Goal: Task Accomplishment & Management: Complete application form

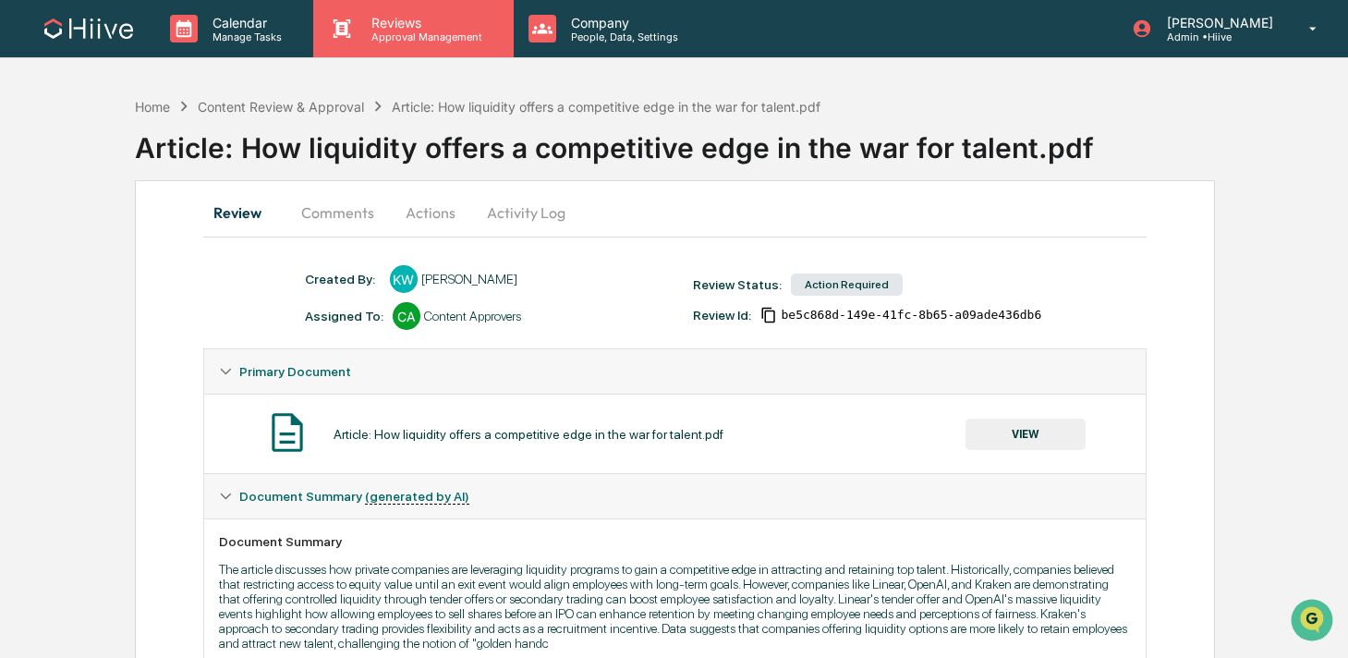
click at [387, 37] on p "Approval Management" at bounding box center [424, 36] width 135 height 13
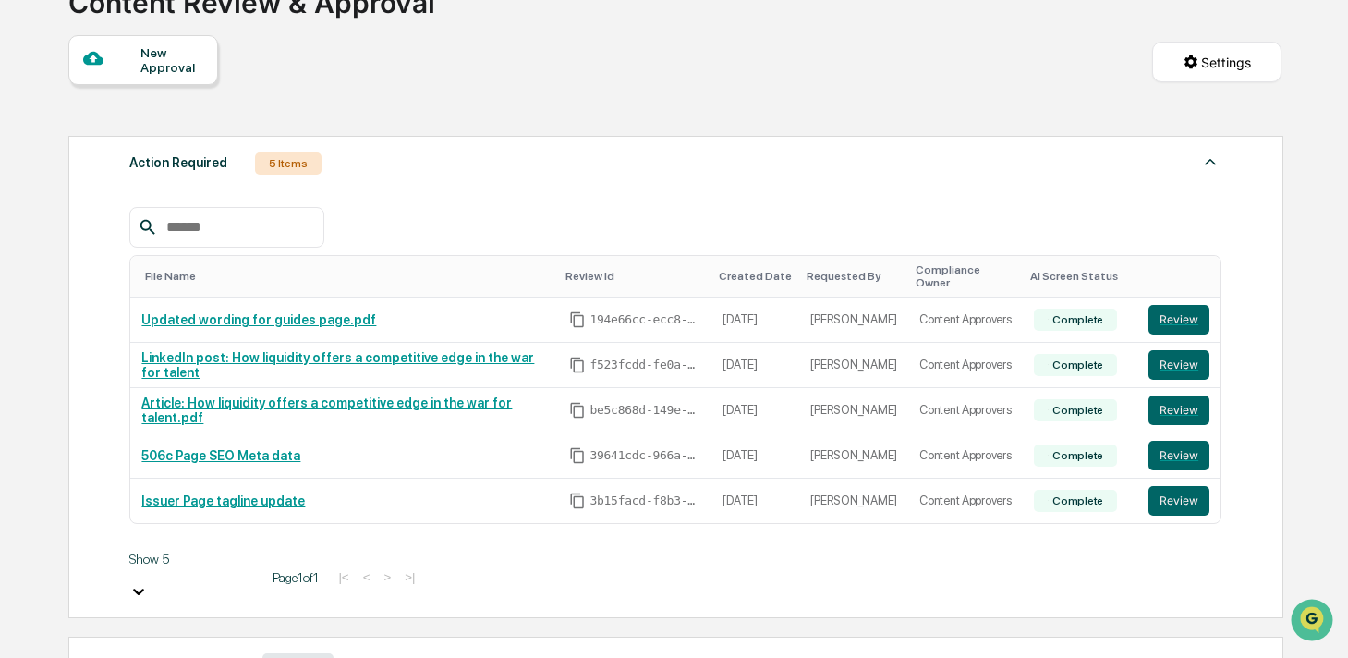
scroll to position [146, 0]
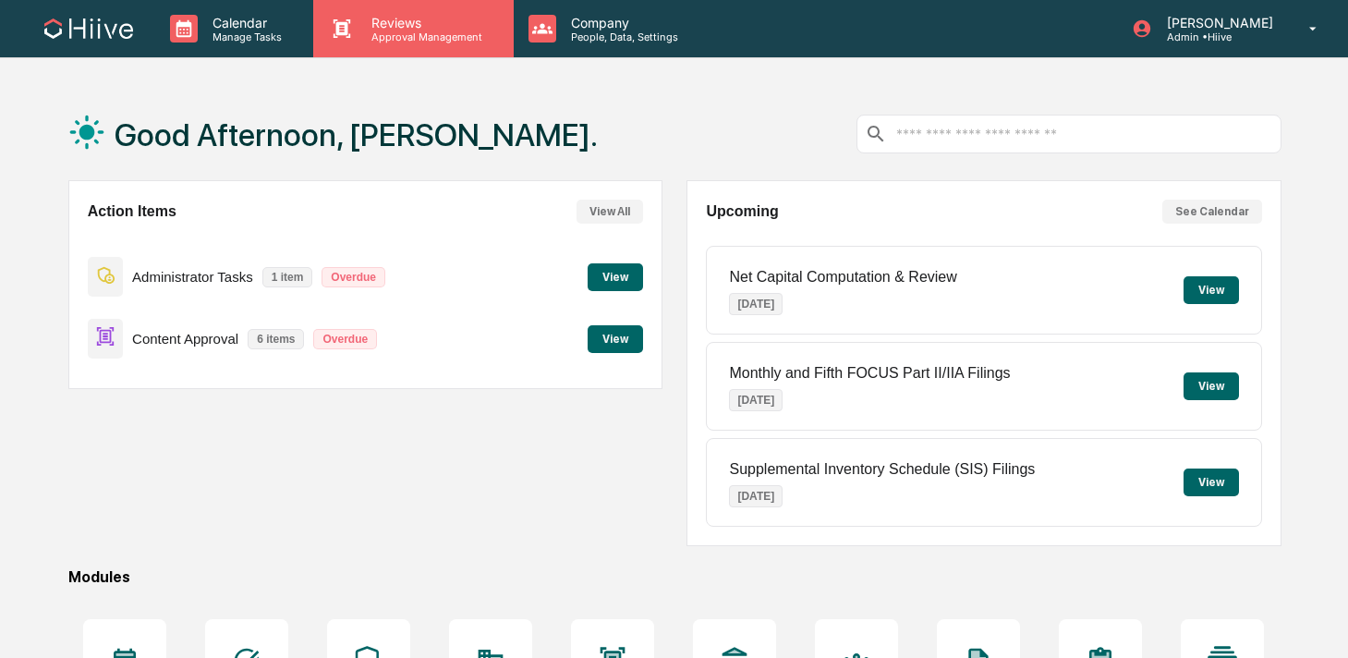
click at [382, 50] on div "Reviews Approval Management" at bounding box center [413, 28] width 200 height 57
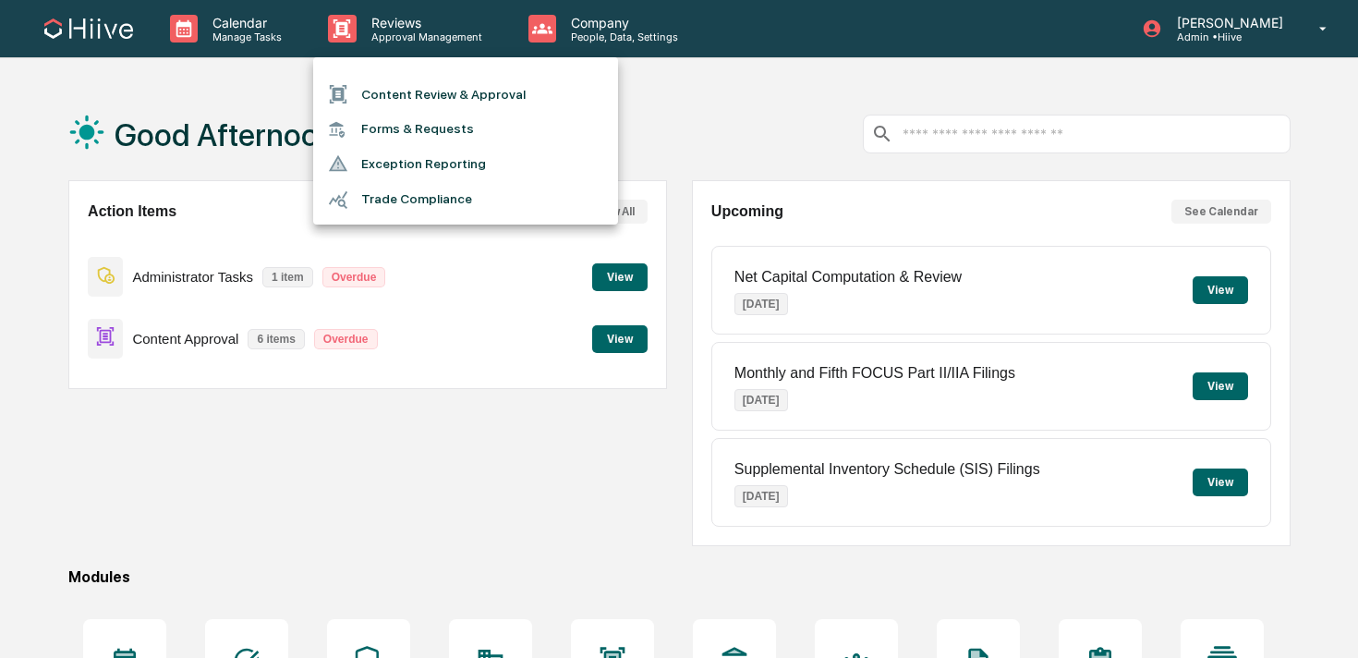
click at [383, 93] on li "Content Review & Approval" at bounding box center [465, 94] width 305 height 35
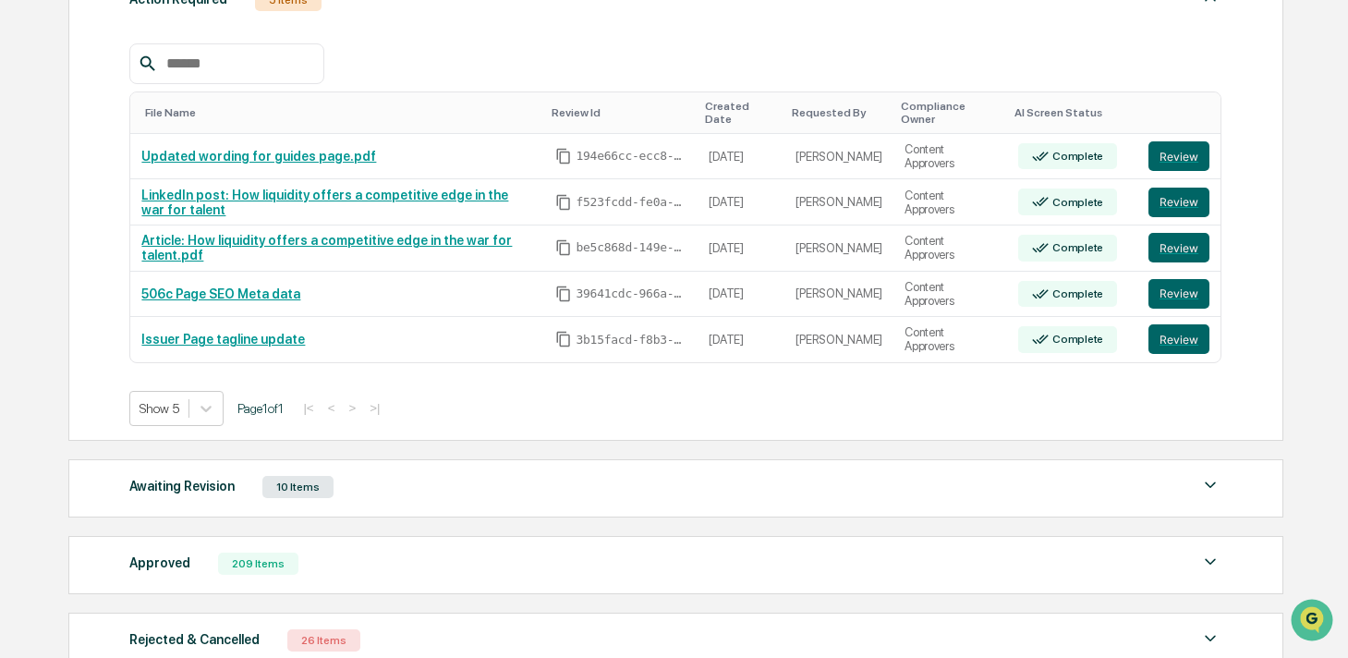
scroll to position [313, 0]
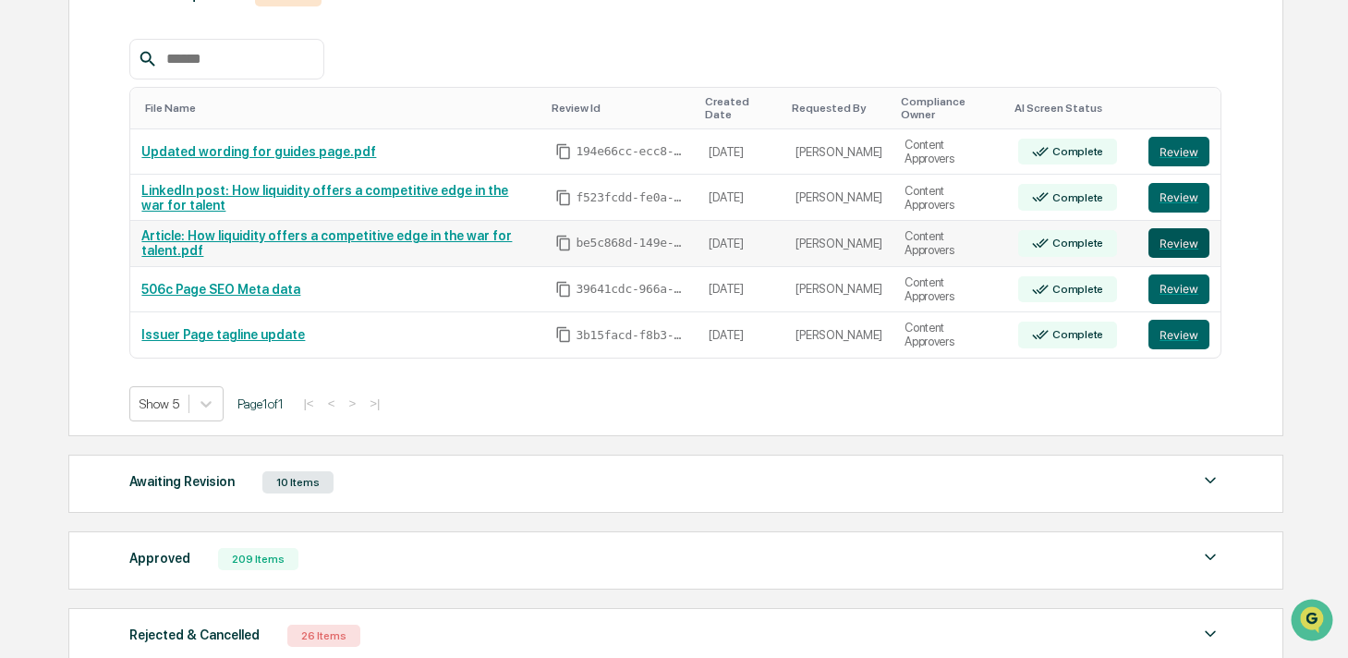
click at [1179, 236] on button "Review" at bounding box center [1178, 243] width 61 height 30
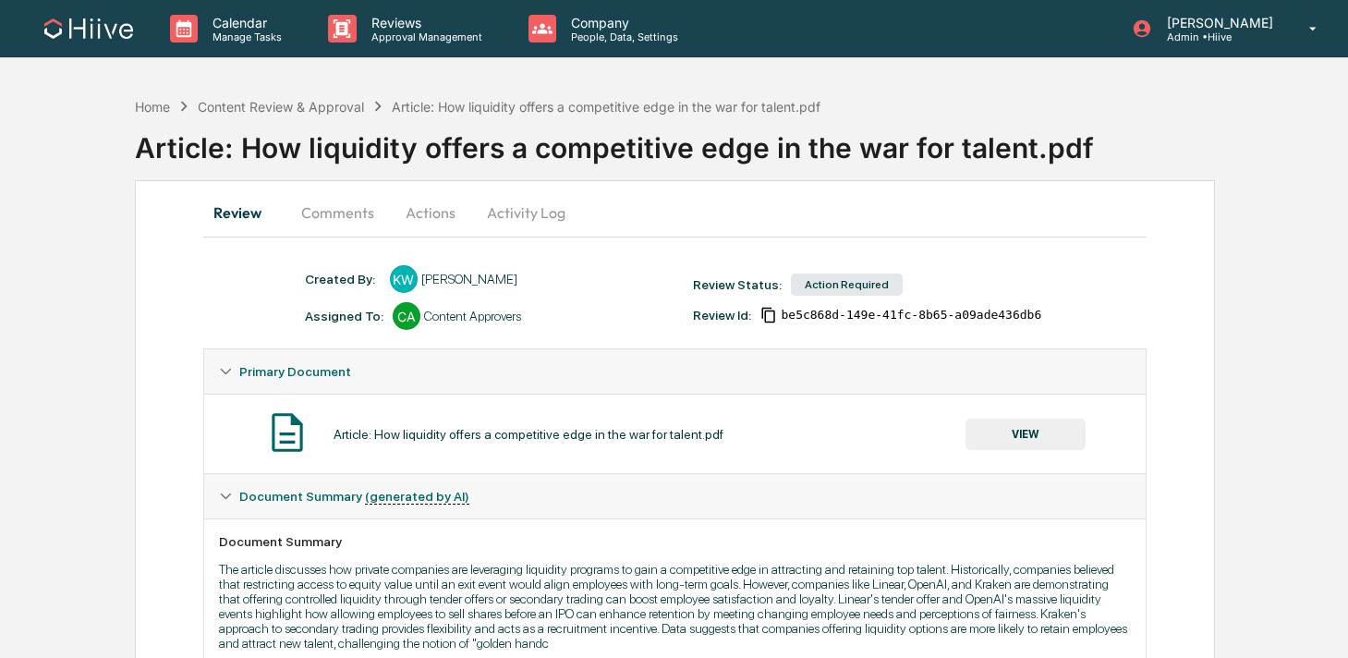
click at [343, 205] on button "Comments" at bounding box center [337, 212] width 103 height 44
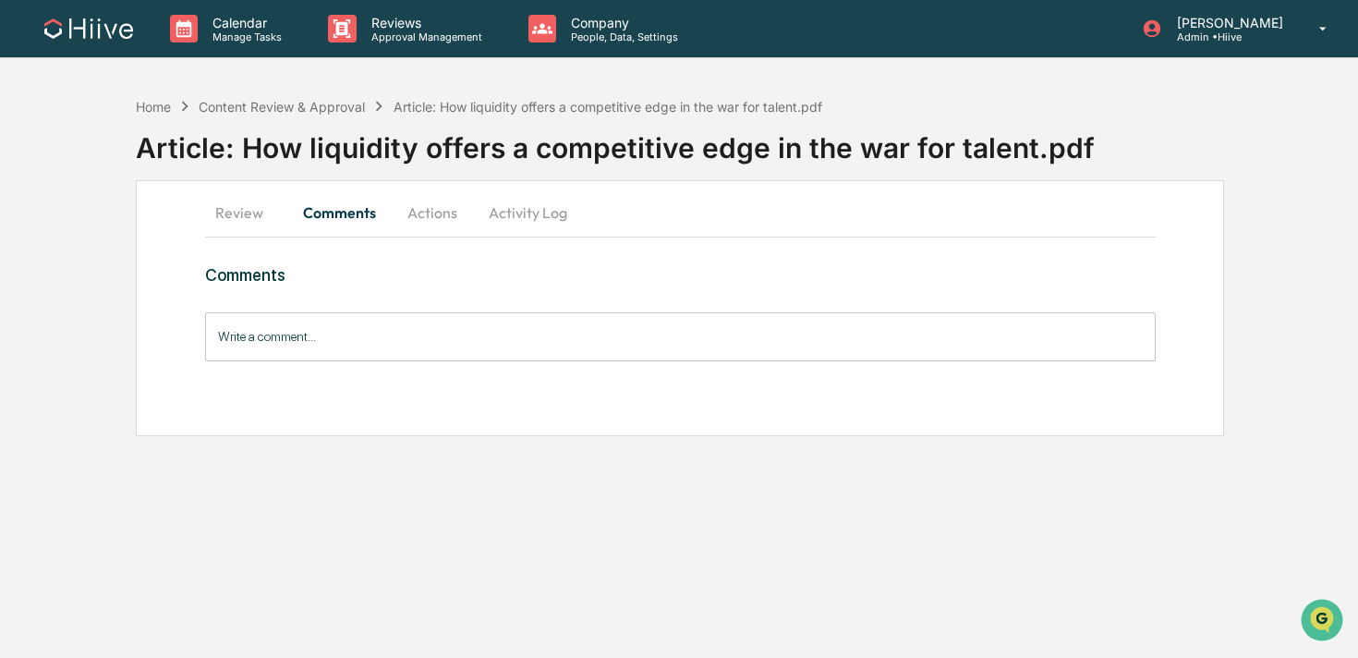
click at [510, 221] on button "Activity Log" at bounding box center [528, 212] width 108 height 44
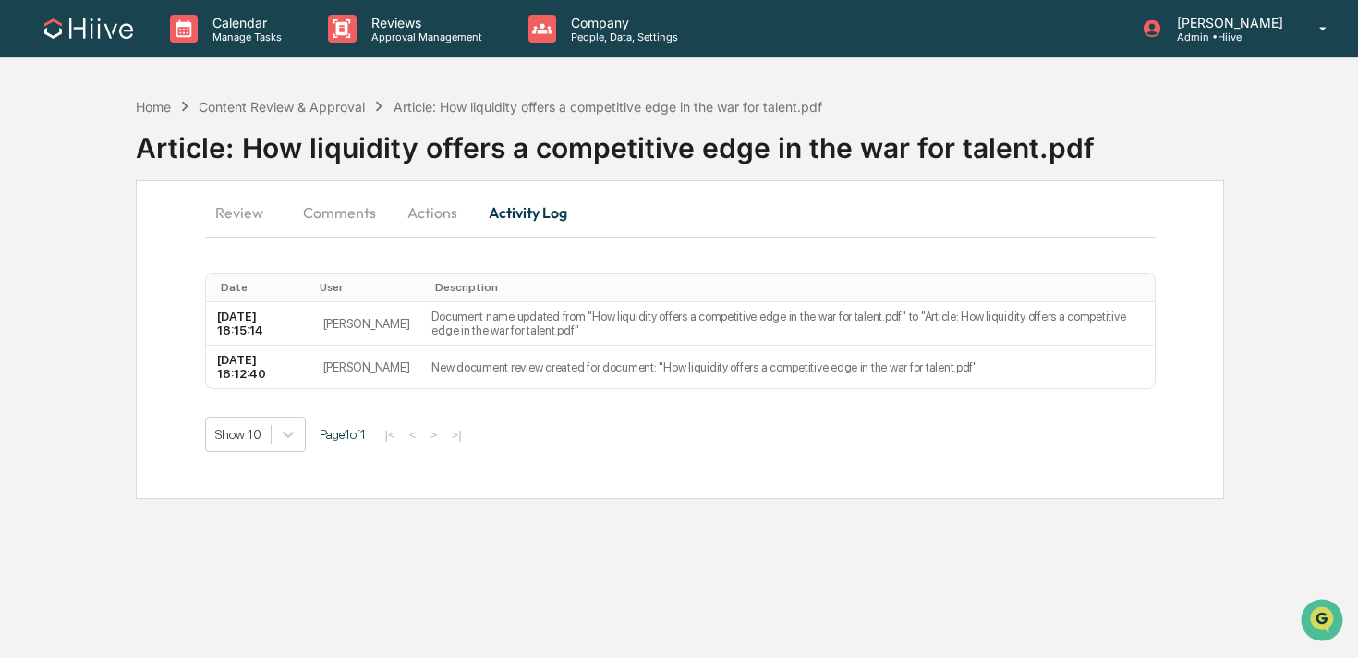
click at [444, 220] on button "Actions" at bounding box center [432, 212] width 83 height 44
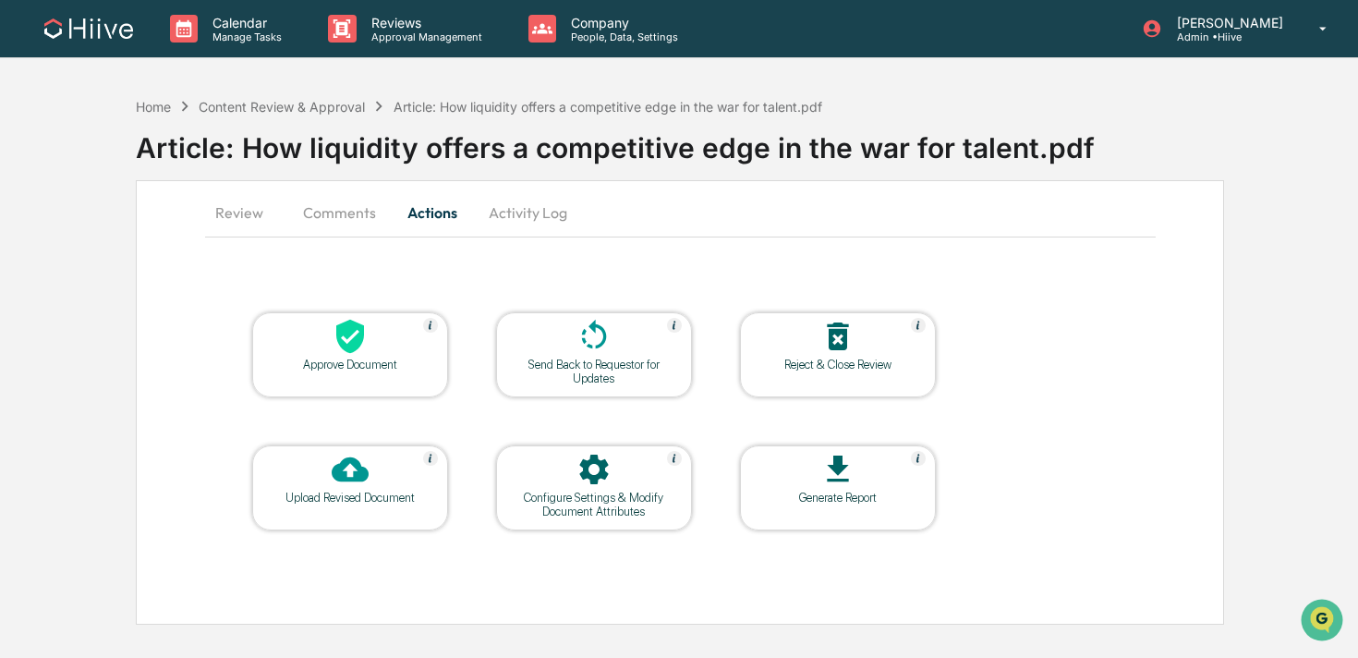
click at [606, 334] on icon at bounding box center [594, 336] width 37 height 37
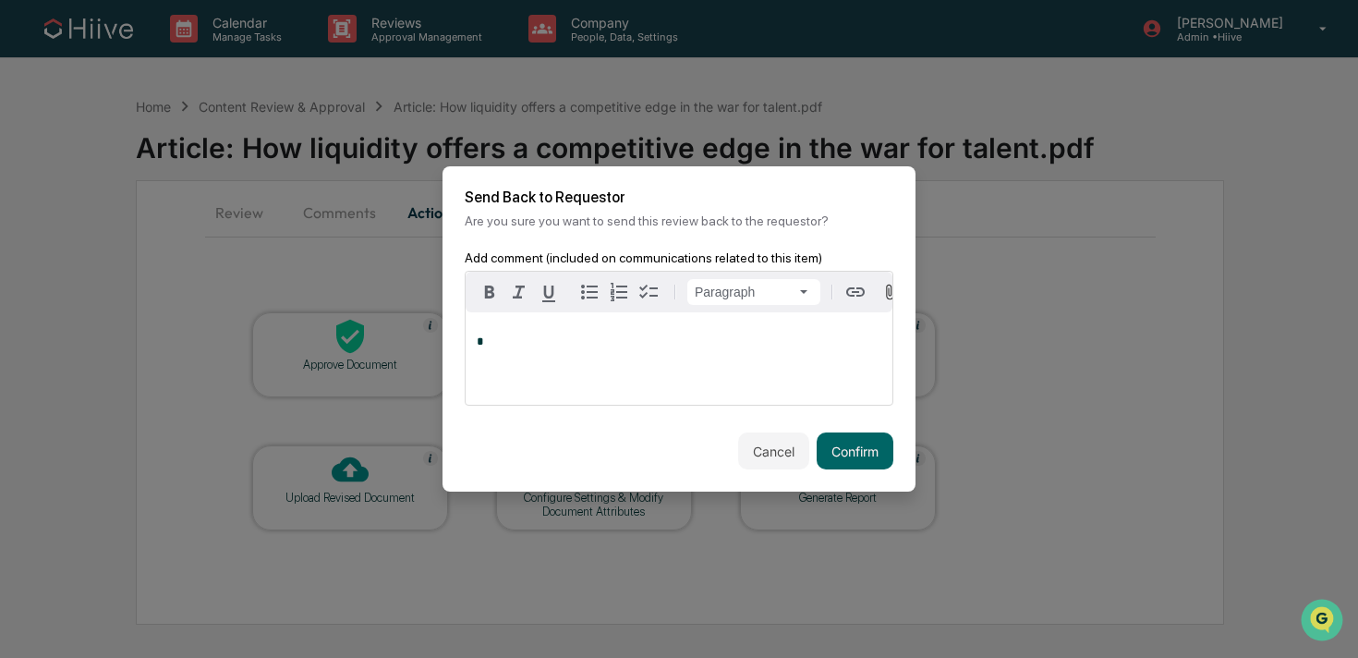
click at [586, 348] on p "*" at bounding box center [679, 341] width 405 height 13
click at [701, 355] on div "**********" at bounding box center [679, 358] width 427 height 92
click at [763, 456] on button "Cancel" at bounding box center [773, 450] width 71 height 37
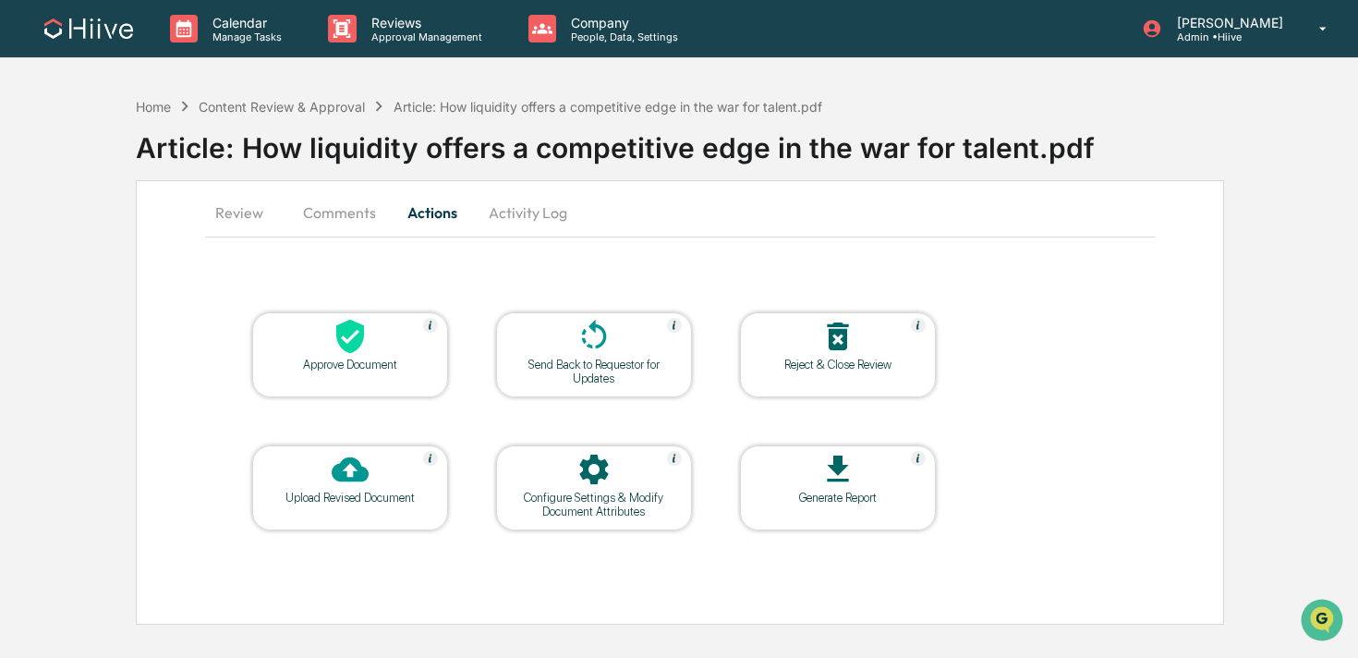
click at [366, 475] on icon at bounding box center [350, 469] width 37 height 25
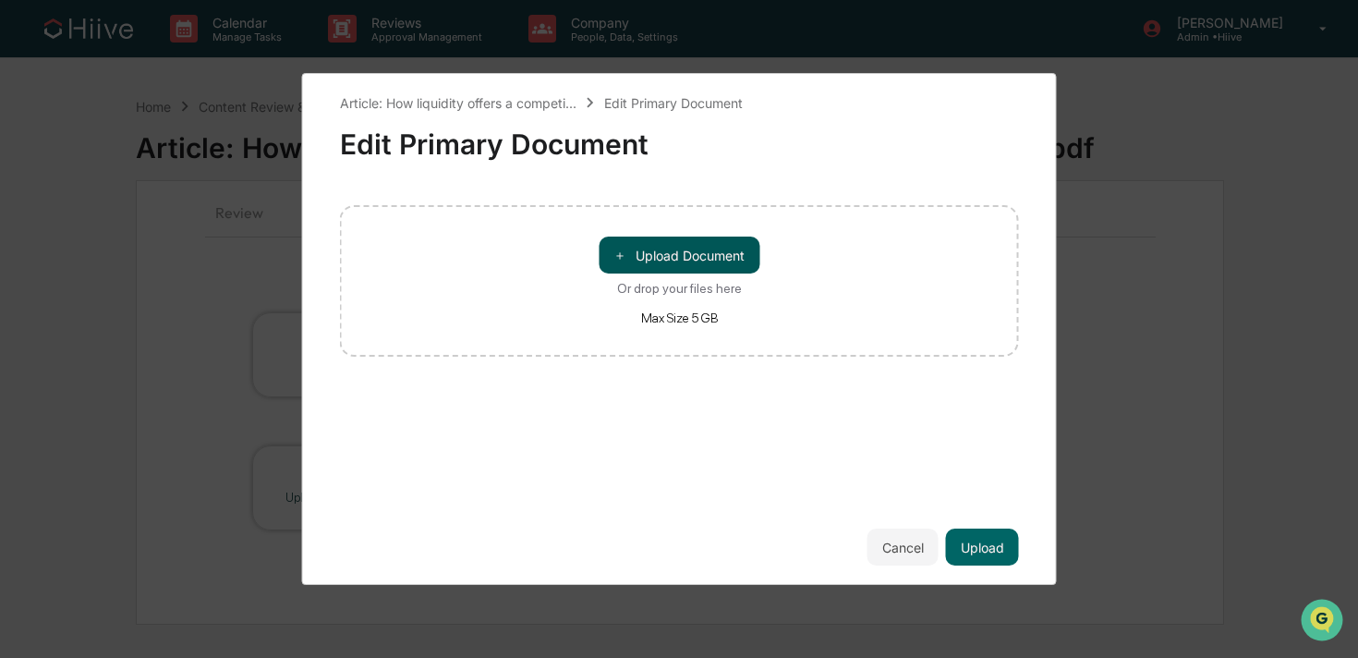
click at [669, 251] on button "＋ Upload Document" at bounding box center [679, 255] width 161 height 37
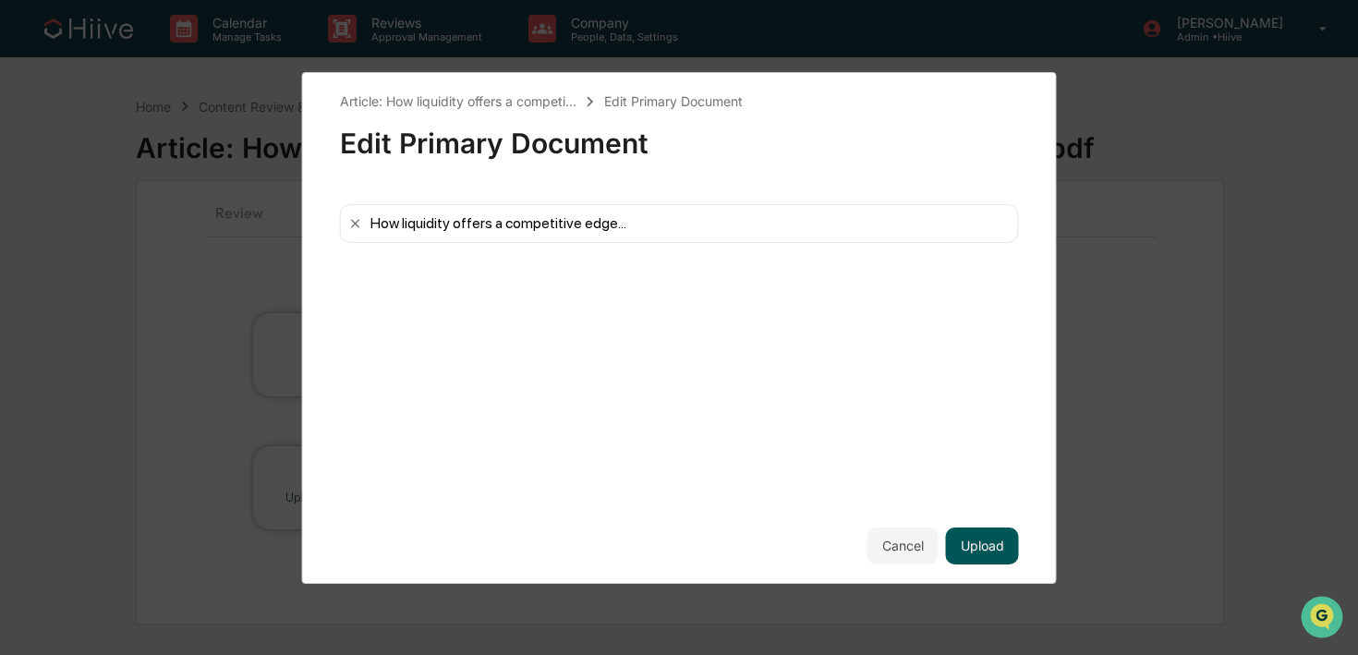
click at [978, 543] on button "Upload" at bounding box center [982, 546] width 73 height 37
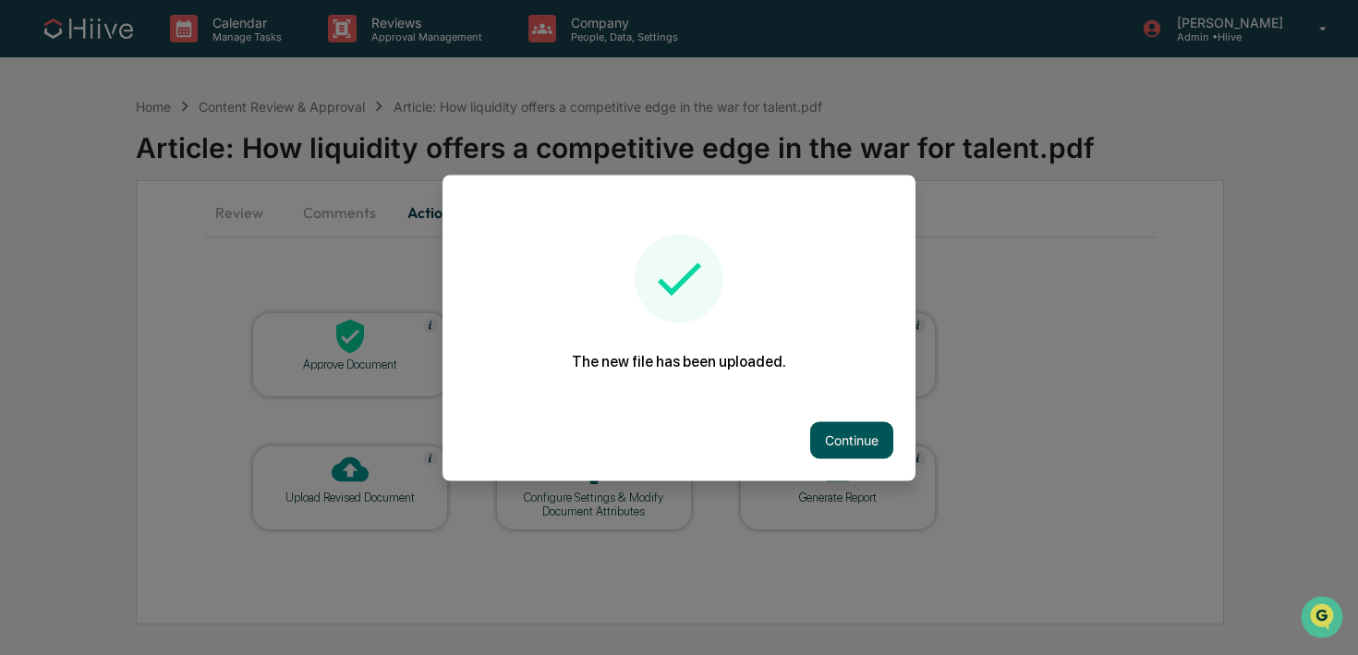
click at [834, 433] on button "Continue" at bounding box center [851, 439] width 83 height 37
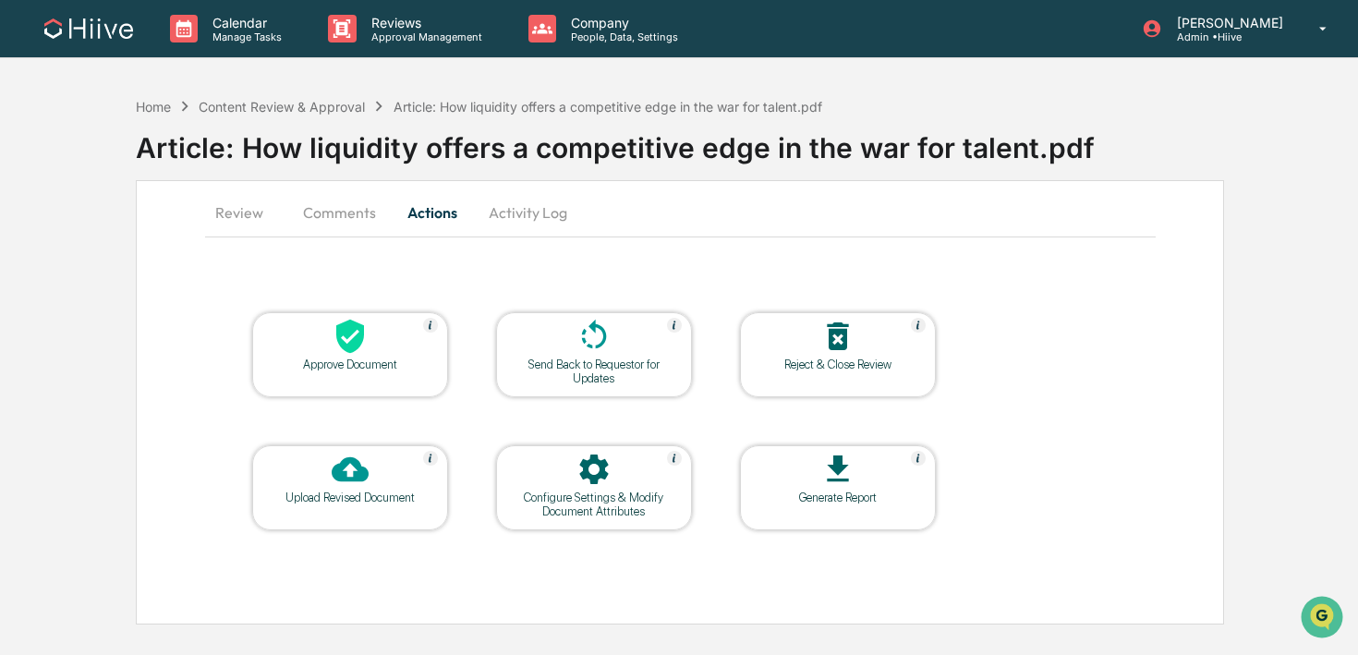
click at [609, 337] on icon at bounding box center [594, 336] width 37 height 37
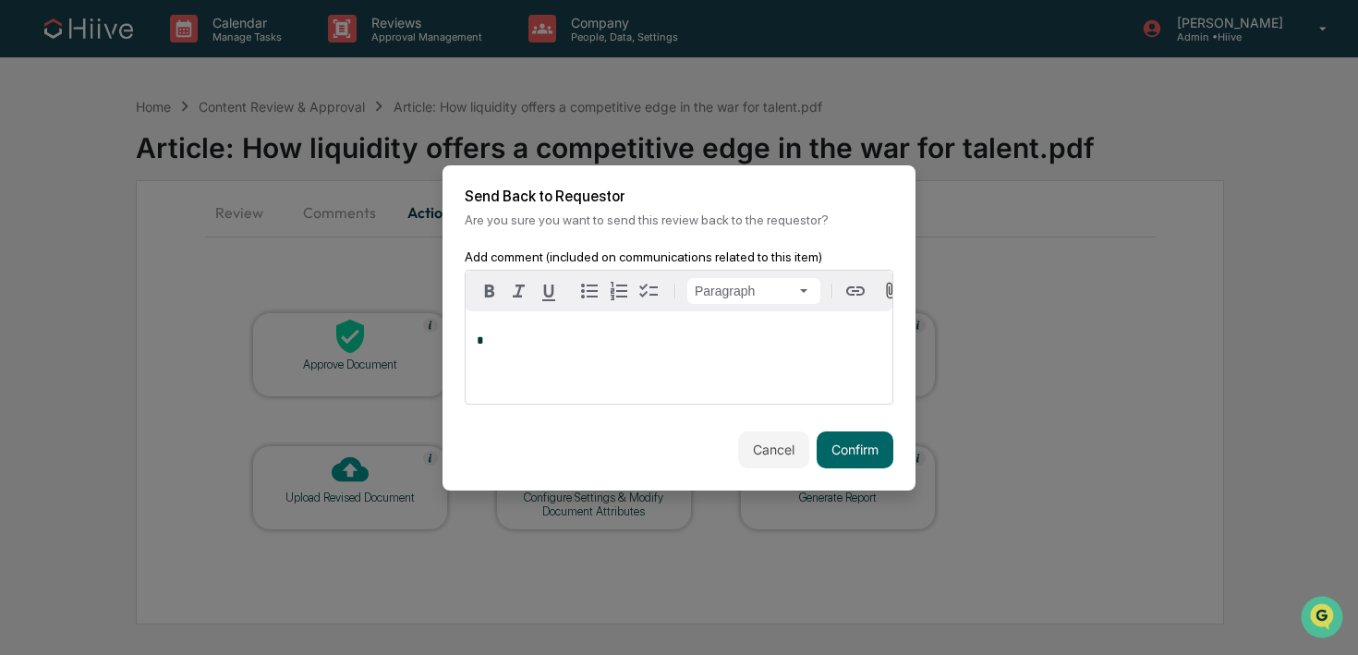
click at [576, 358] on div "*" at bounding box center [679, 357] width 427 height 92
click at [878, 455] on button "Confirm" at bounding box center [855, 449] width 77 height 37
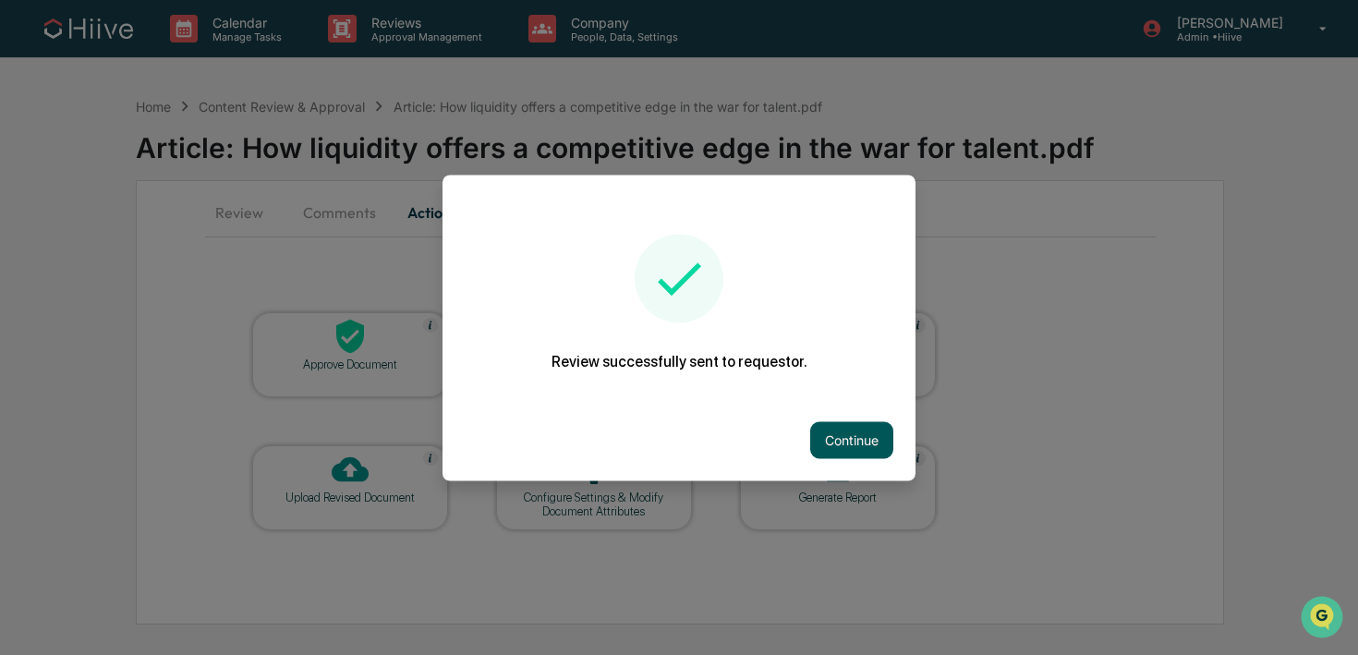
click at [868, 439] on button "Continue" at bounding box center [851, 439] width 83 height 37
